Goal: Task Accomplishment & Management: Use online tool/utility

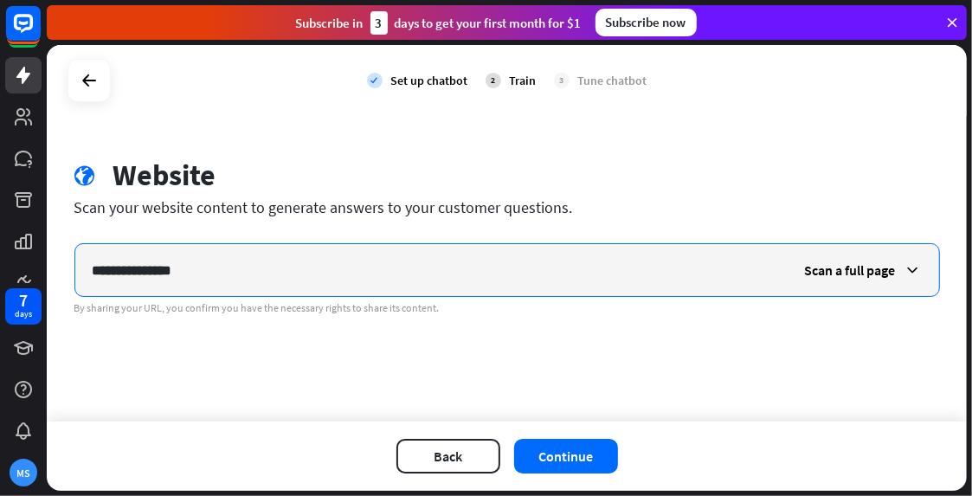
type input "**********"
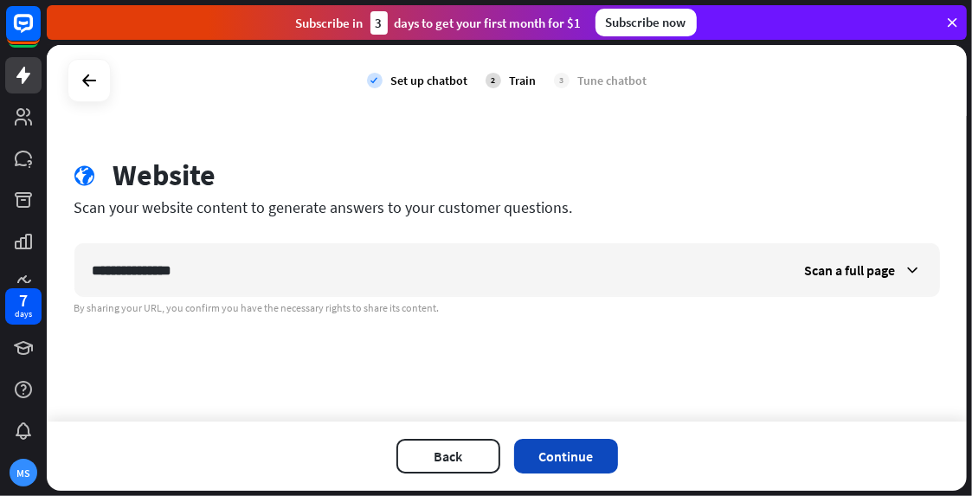
click at [576, 456] on button "Continue" at bounding box center [566, 456] width 104 height 35
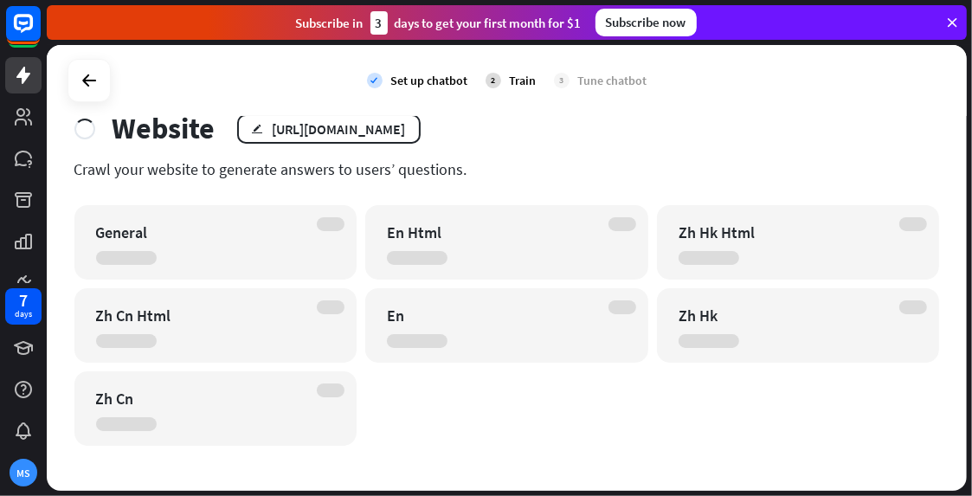
scroll to position [48, 0]
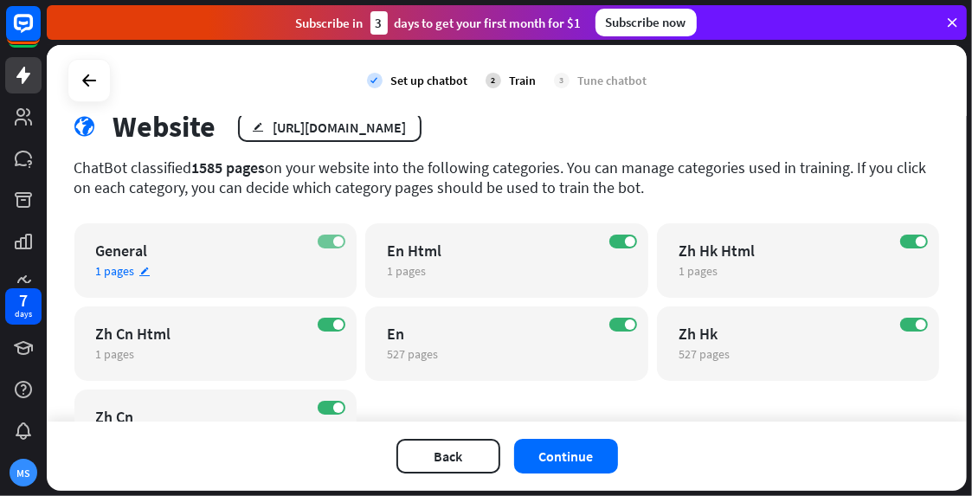
click at [333, 236] on span at bounding box center [338, 241] width 10 height 10
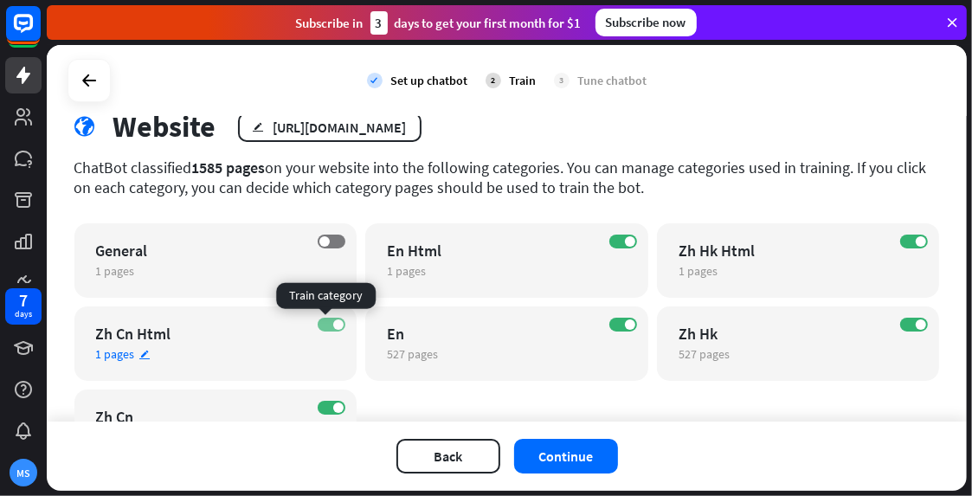
click at [333, 323] on span at bounding box center [338, 324] width 10 height 10
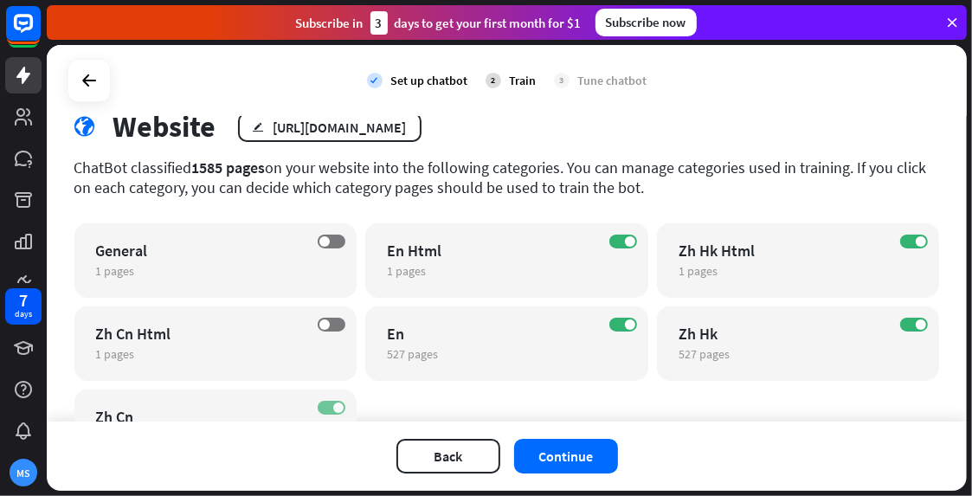
click at [333, 409] on span at bounding box center [338, 407] width 10 height 10
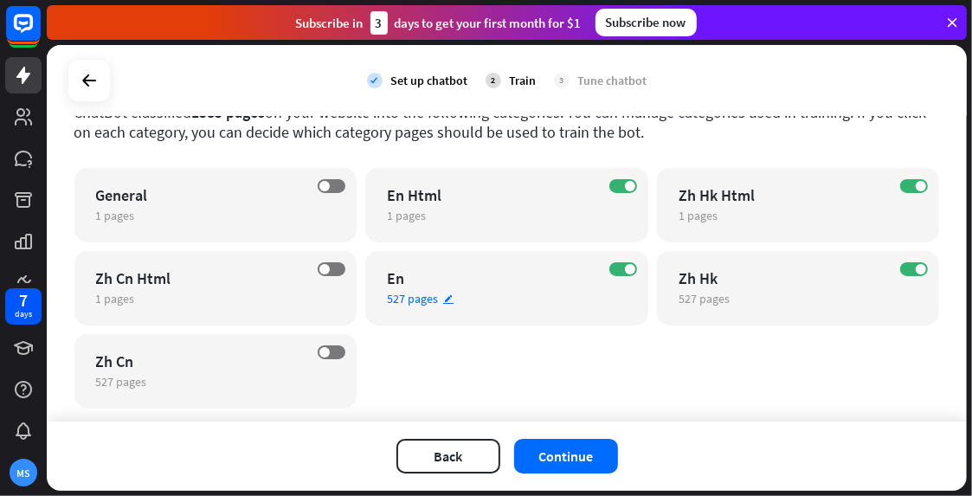
scroll to position [105, 0]
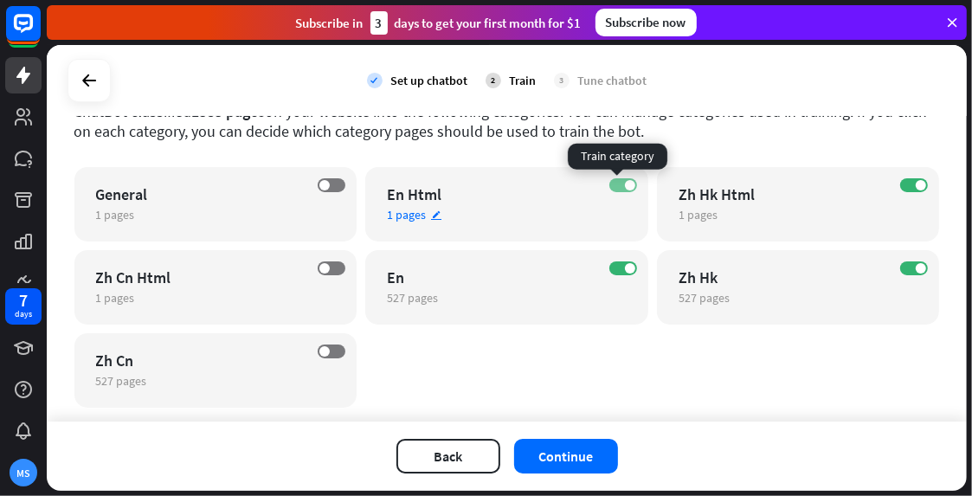
click at [620, 178] on label "ON" at bounding box center [623, 185] width 28 height 14
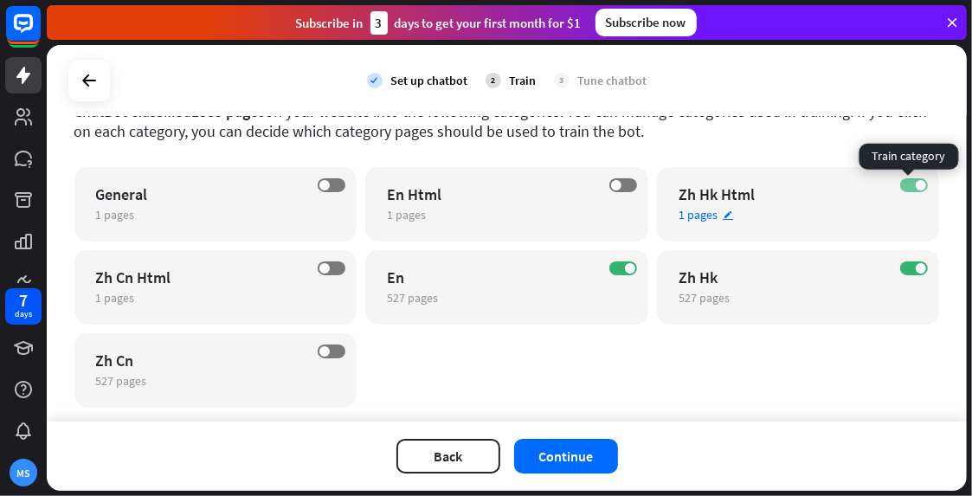
click at [915, 187] on span at bounding box center [920, 185] width 10 height 10
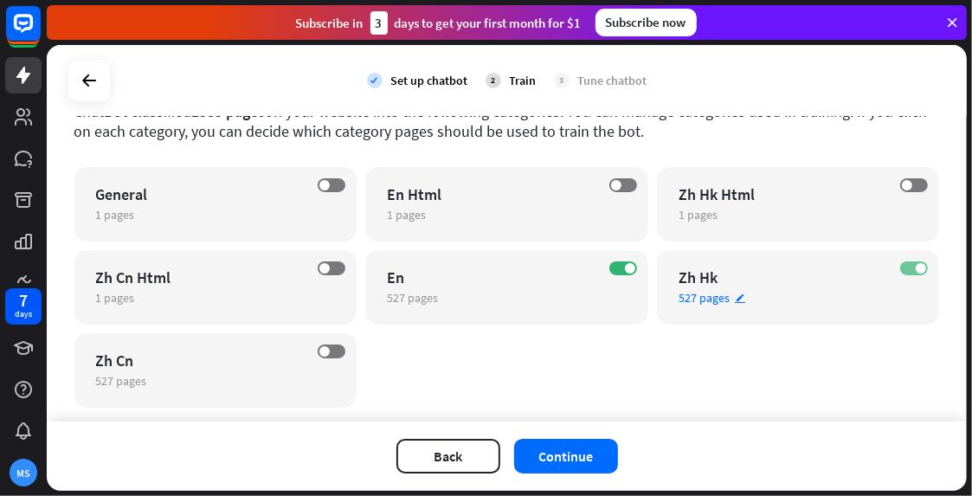
click at [905, 265] on label "ON" at bounding box center [914, 268] width 28 height 14
click at [590, 453] on button "Continue" at bounding box center [566, 456] width 104 height 35
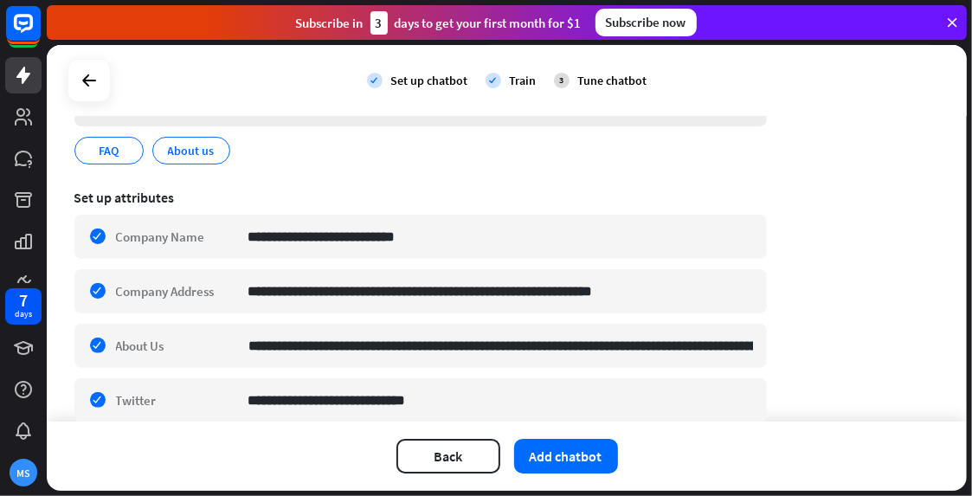
scroll to position [510, 0]
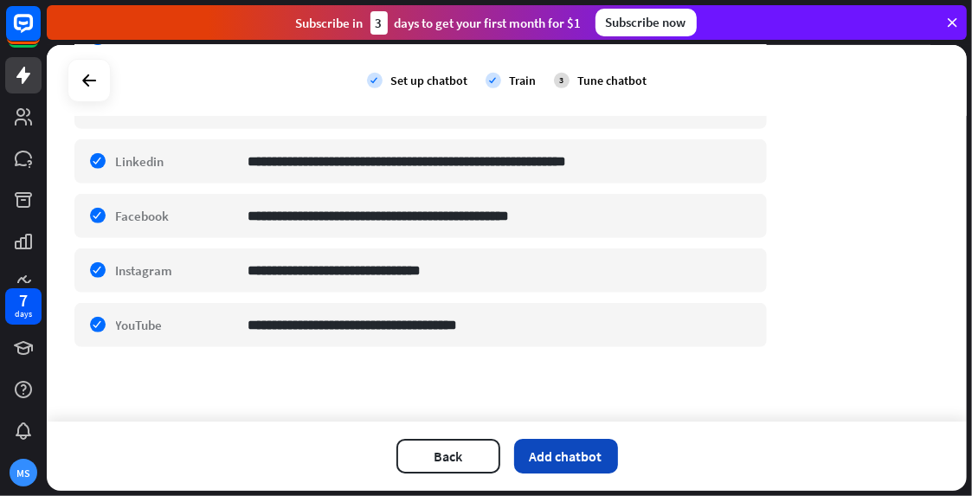
click at [555, 456] on button "Add chatbot" at bounding box center [566, 456] width 104 height 35
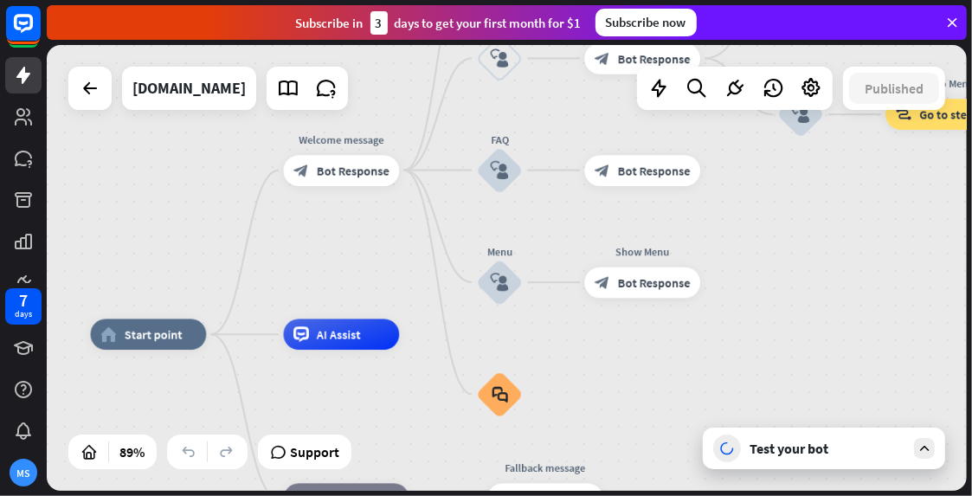
drag, startPoint x: 851, startPoint y: 367, endPoint x: 669, endPoint y: 441, distance: 197.1
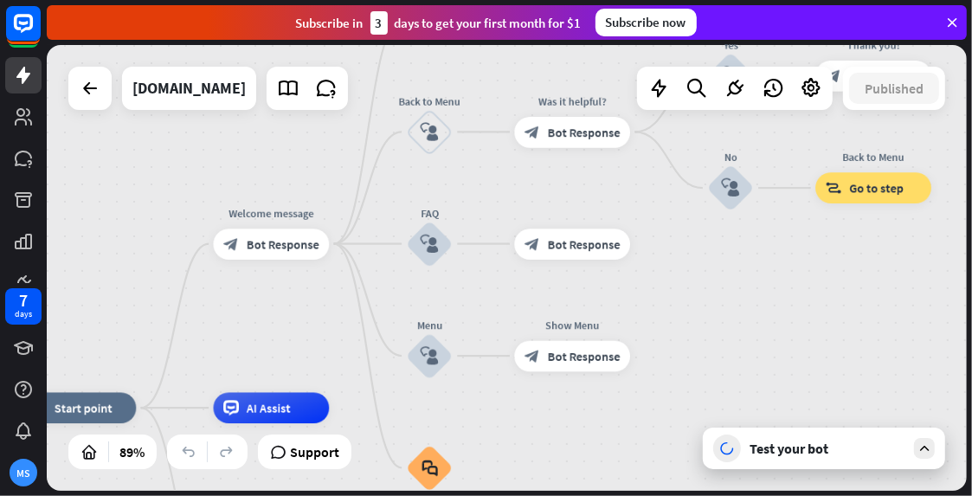
drag, startPoint x: 861, startPoint y: 242, endPoint x: 777, endPoint y: 350, distance: 136.9
click at [777, 350] on div "home_2 Start point Welcome message block_bot_response Bot Response About us blo…" at bounding box center [507, 268] width 920 height 446
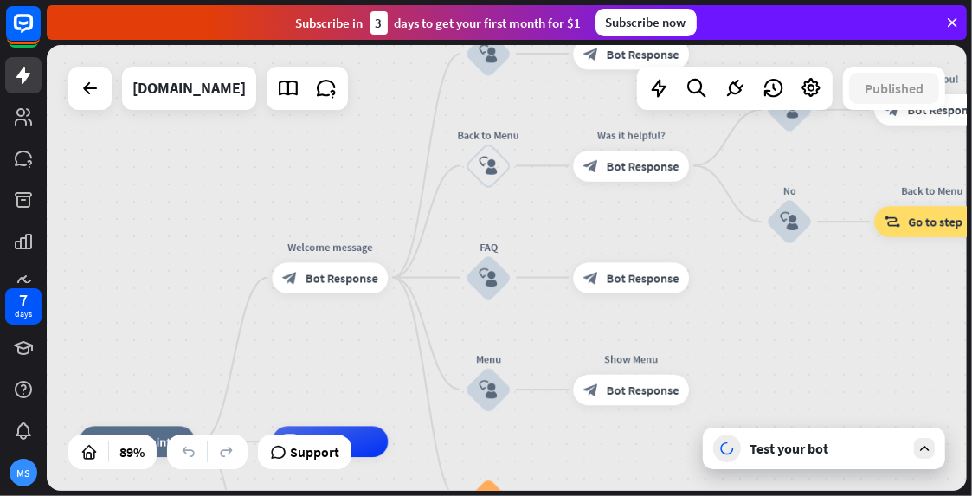
drag, startPoint x: 772, startPoint y: 332, endPoint x: 815, endPoint y: 330, distance: 43.3
click at [815, 330] on div "home_2 Start point Welcome message block_bot_response Bot Response About us blo…" at bounding box center [507, 268] width 920 height 446
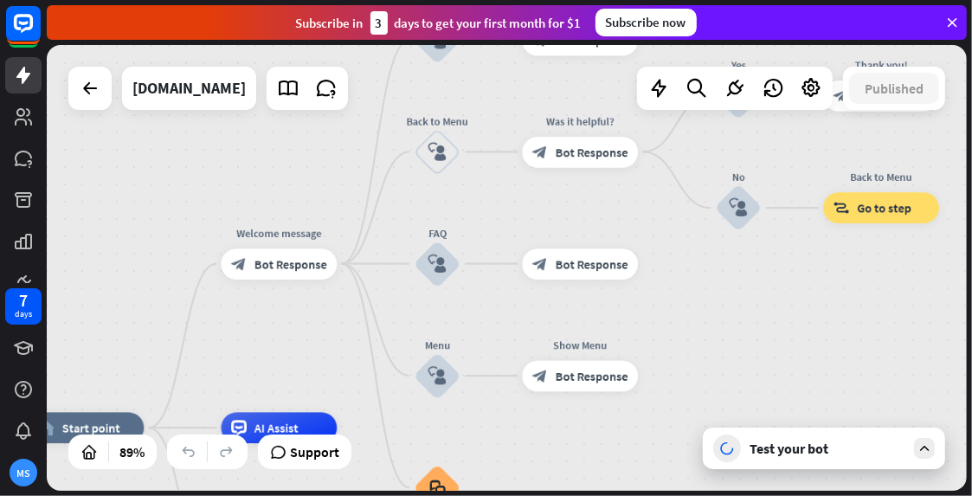
drag, startPoint x: 815, startPoint y: 330, endPoint x: 764, endPoint y: 317, distance: 52.9
click at [764, 317] on div "home_2 Start point Welcome message block_bot_response Bot Response About us blo…" at bounding box center [507, 268] width 920 height 446
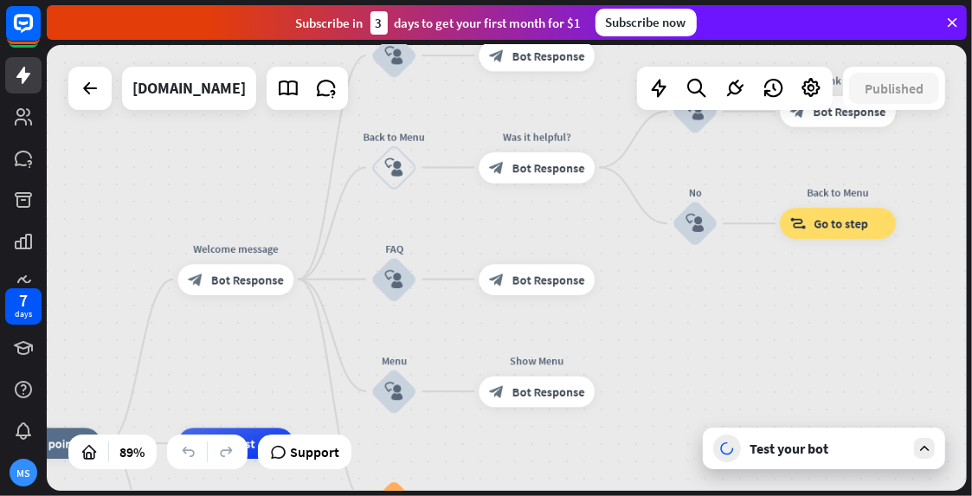
drag, startPoint x: 764, startPoint y: 317, endPoint x: 690, endPoint y: 334, distance: 75.5
click at [690, 334] on div "home_2 Start point Welcome message block_bot_response Bot Response About us blo…" at bounding box center [507, 268] width 920 height 446
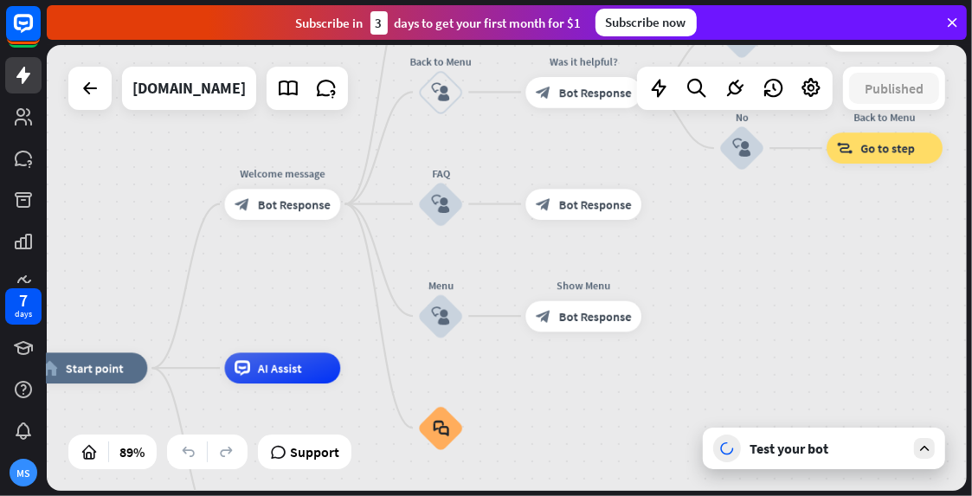
drag, startPoint x: 690, startPoint y: 334, endPoint x: 767, endPoint y: 257, distance: 108.9
click at [767, 257] on div "home_2 Start point Welcome message block_bot_response Bot Response About us blo…" at bounding box center [507, 268] width 920 height 446
click at [821, 463] on div "Test your bot" at bounding box center [823, 448] width 242 height 42
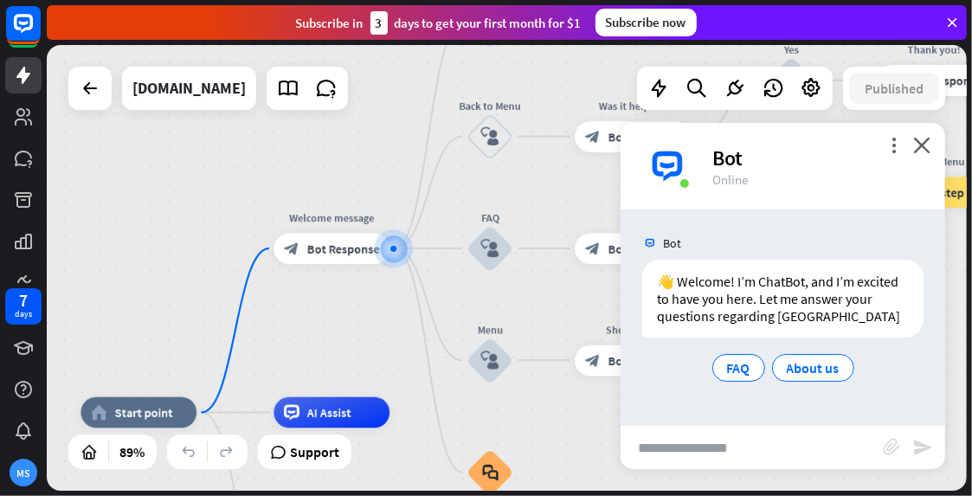
scroll to position [3, 0]
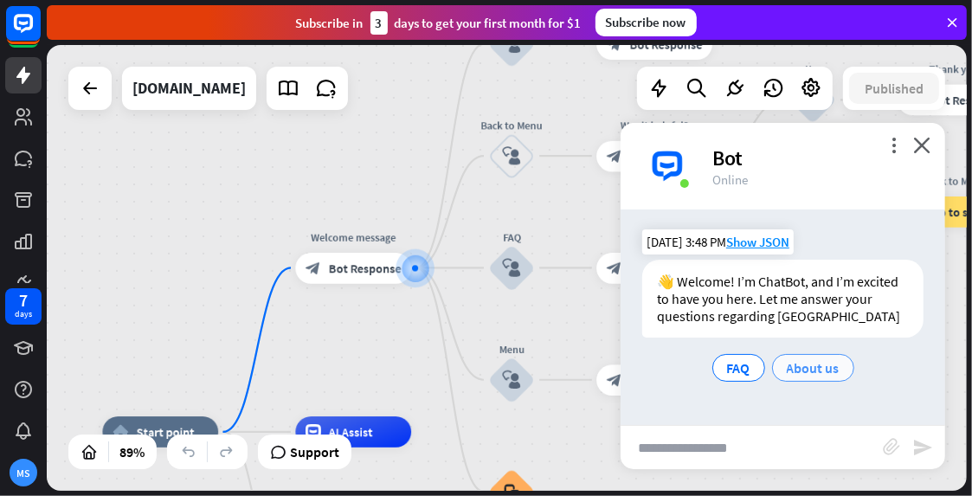
click at [792, 382] on div "About us" at bounding box center [813, 368] width 82 height 28
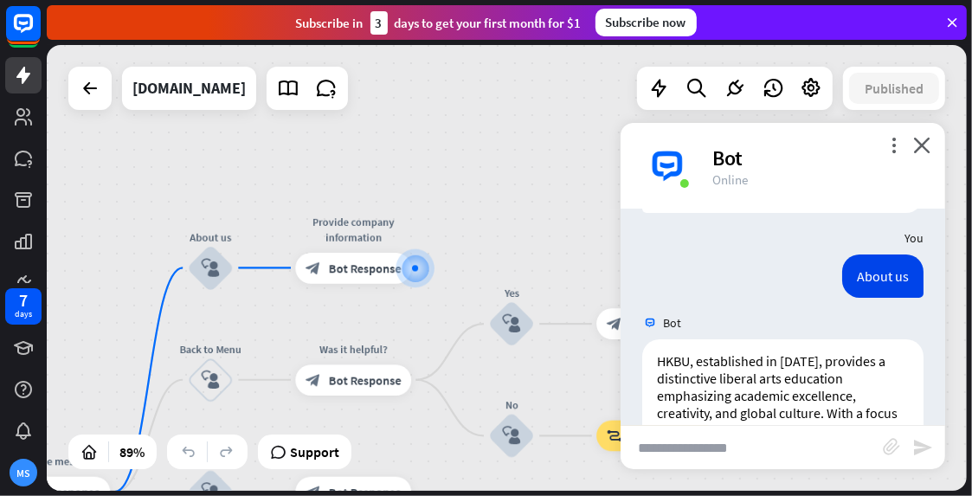
scroll to position [276, 0]
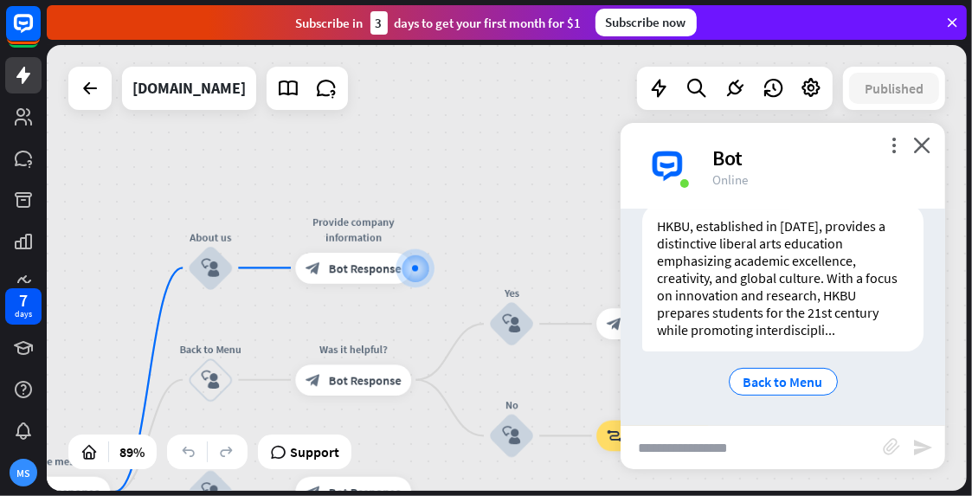
click at [830, 331] on div "HKBU, established in [DATE], provides a distinctive liberal arts education emph…" at bounding box center [782, 277] width 281 height 147
click at [277, 94] on icon at bounding box center [288, 88] width 22 height 22
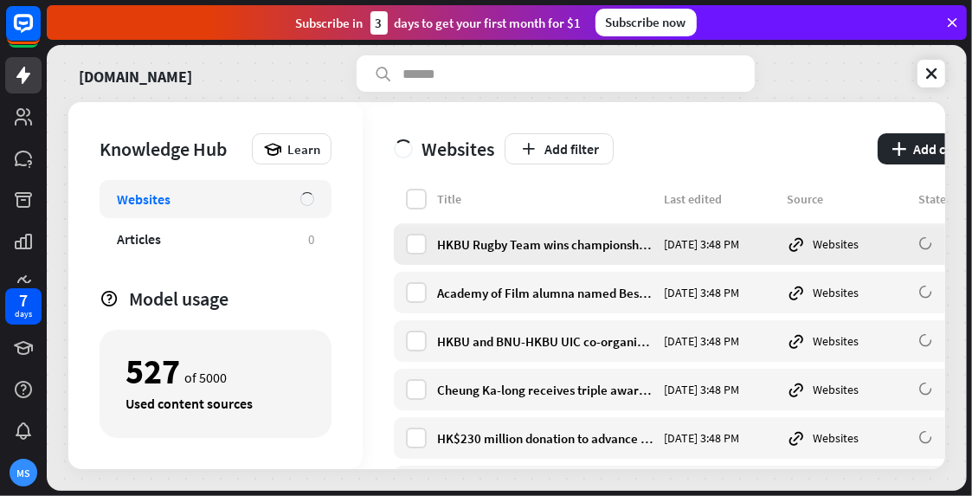
click at [606, 260] on div "HKBU Rugby Team wins championship and second runner-up titles at intercollegiat…" at bounding box center [697, 244] width 606 height 42
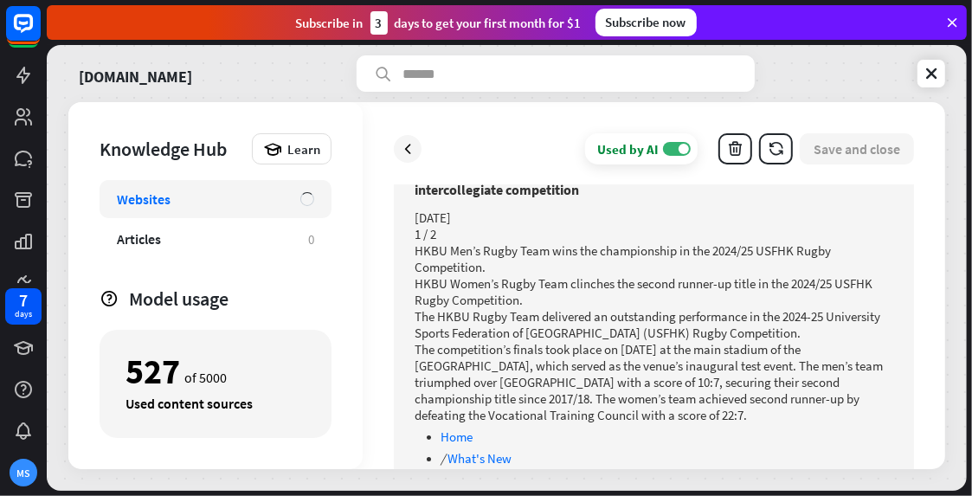
scroll to position [151, 0]
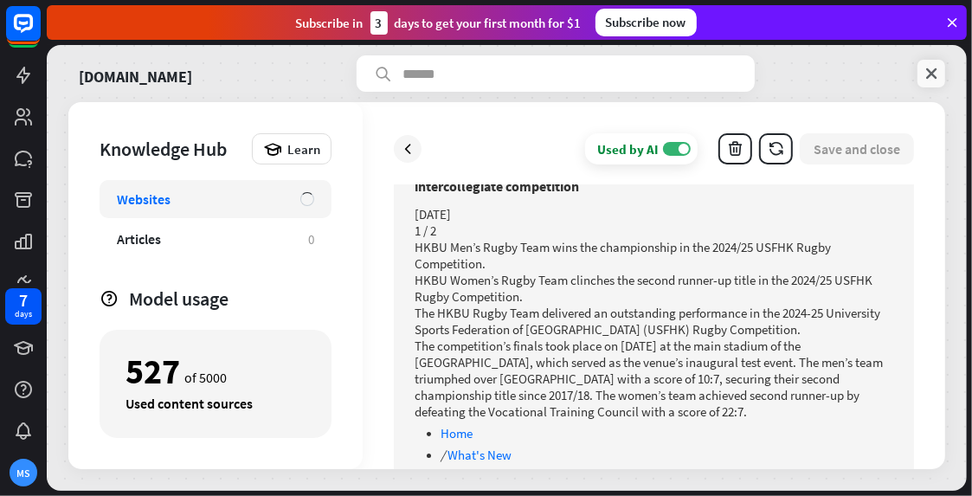
click at [928, 63] on link at bounding box center [931, 74] width 28 height 28
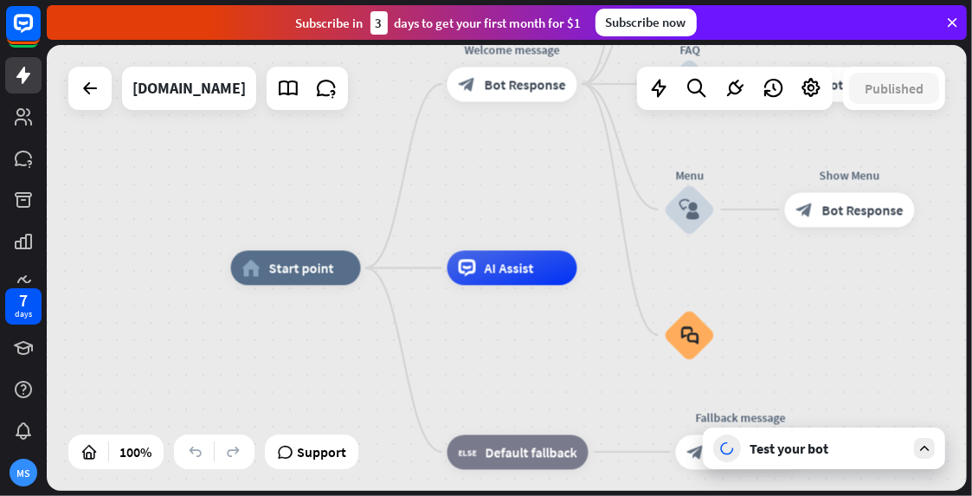
click at [779, 442] on div "Test your bot" at bounding box center [827, 447] width 156 height 17
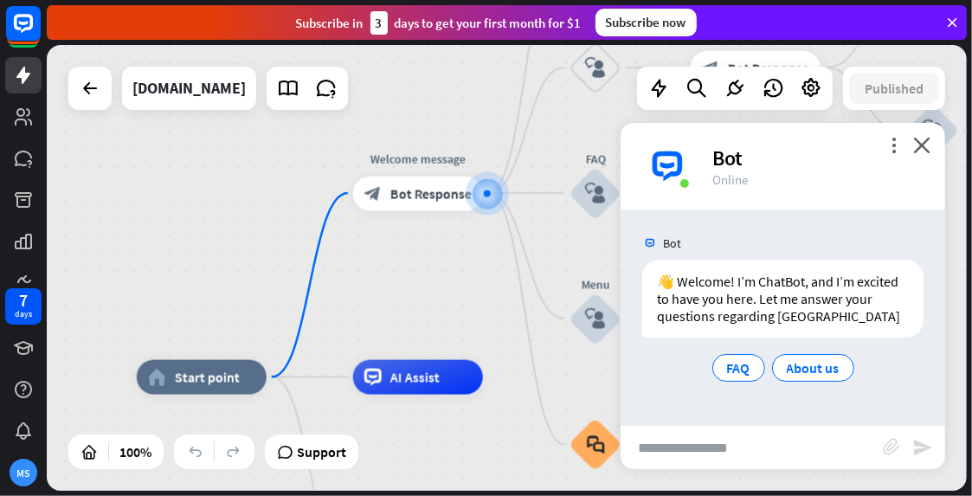
scroll to position [3, 0]
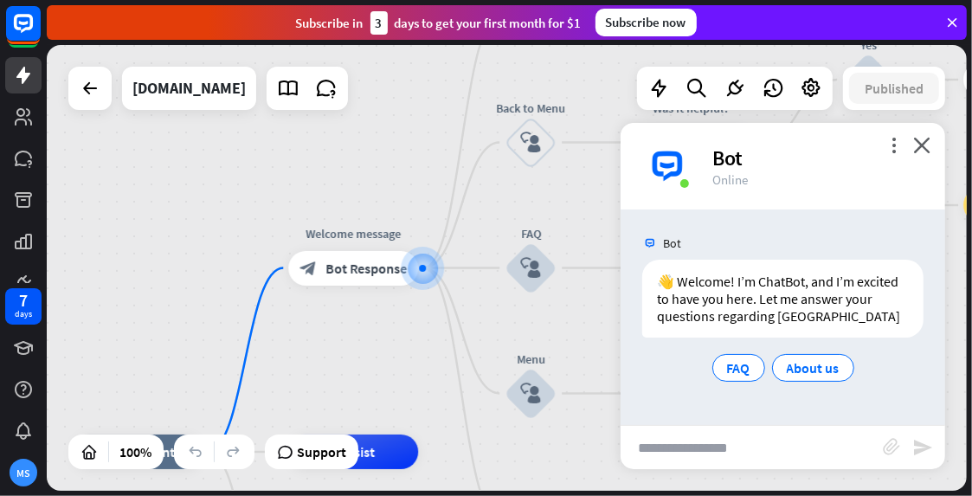
click at [755, 452] on input "text" at bounding box center [751, 447] width 262 height 43
paste input "**********"
type input "**********"
click at [923, 435] on div "**********" at bounding box center [782, 447] width 324 height 44
click at [921, 451] on icon "send" at bounding box center [922, 447] width 21 height 21
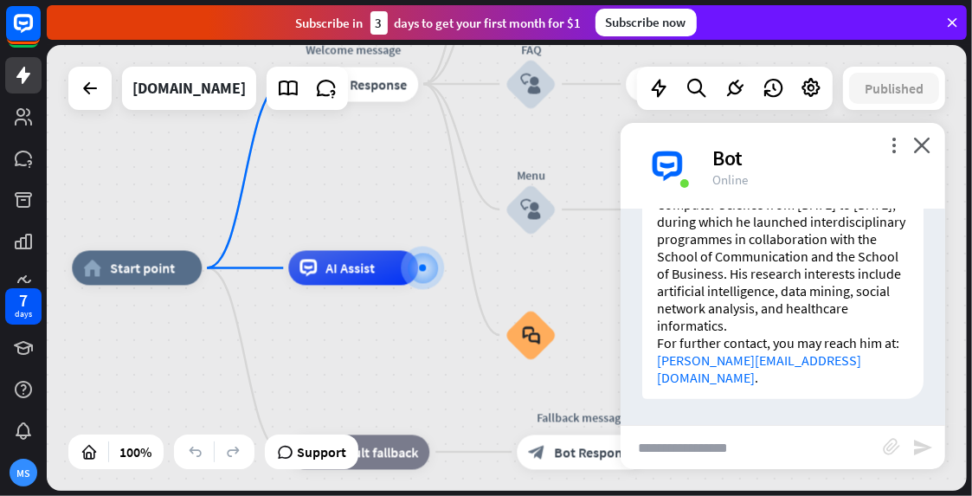
scroll to position [436, 0]
